Goal: Information Seeking & Learning: Check status

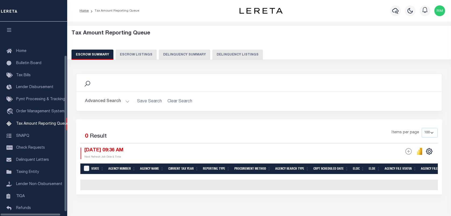
select select "100"
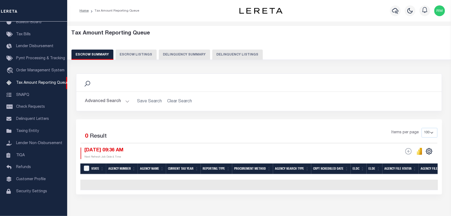
click at [235, 53] on button "Delinquency Listings" at bounding box center [237, 54] width 51 height 10
select select "100"
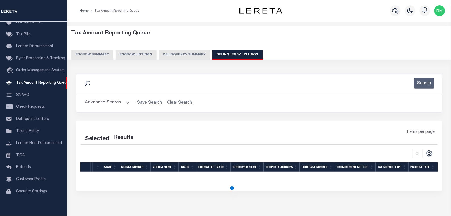
select select "100"
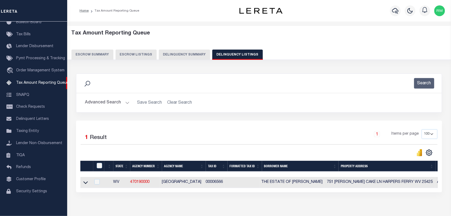
click at [105, 102] on button "Advanced Search" at bounding box center [107, 102] width 45 height 10
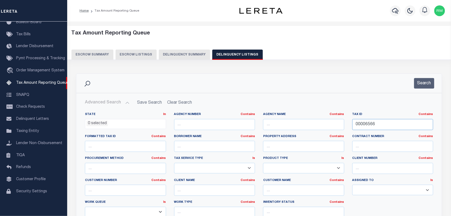
click at [373, 127] on input "00006566" at bounding box center [392, 124] width 81 height 11
paste input "17 05091101290000"
type input "17 05091101290000"
click at [418, 82] on button "Search" at bounding box center [424, 83] width 20 height 10
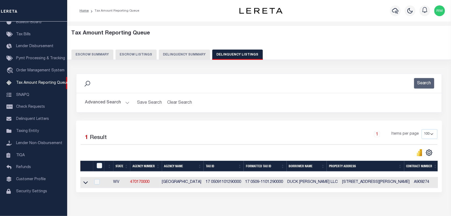
click at [85, 184] on icon at bounding box center [85, 182] width 5 height 6
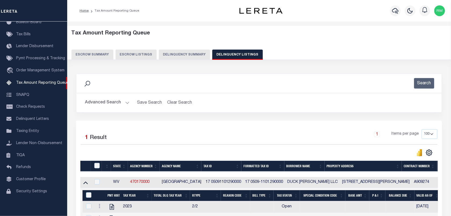
scroll to position [81, 0]
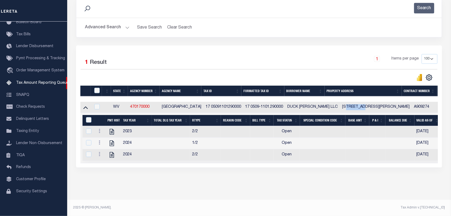
drag, startPoint x: 352, startPoint y: 101, endPoint x: 334, endPoint y: 102, distance: 18.6
click at [340, 102] on td "[STREET_ADDRESS][PERSON_NAME]" at bounding box center [376, 107] width 72 height 11
checkbox input "true"
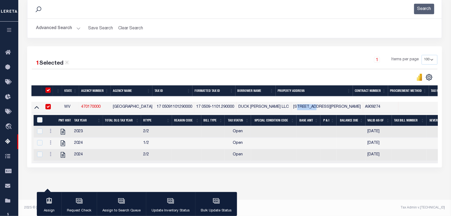
copy td "IVYWOOD"
drag, startPoint x: 275, startPoint y: 101, endPoint x: 239, endPoint y: 103, distance: 36.9
click at [239, 103] on td "DUCK [PERSON_NAME] LLC" at bounding box center [264, 107] width 55 height 11
checkbox input "false"
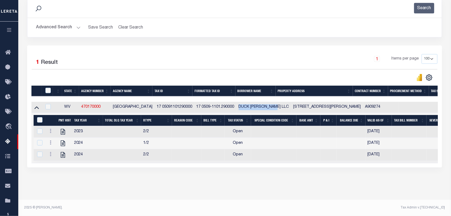
copy td "DUCK [PERSON_NAME] LLC"
drag, startPoint x: 211, startPoint y: 102, endPoint x: 195, endPoint y: 105, distance: 16.0
click at [195, 105] on td "17 0509-1101.290000" at bounding box center [215, 107] width 42 height 11
checkbox input "true"
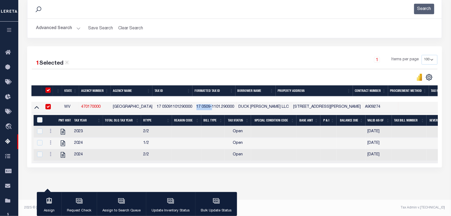
copy td "17 0509-"
